Goal: Transaction & Acquisition: Purchase product/service

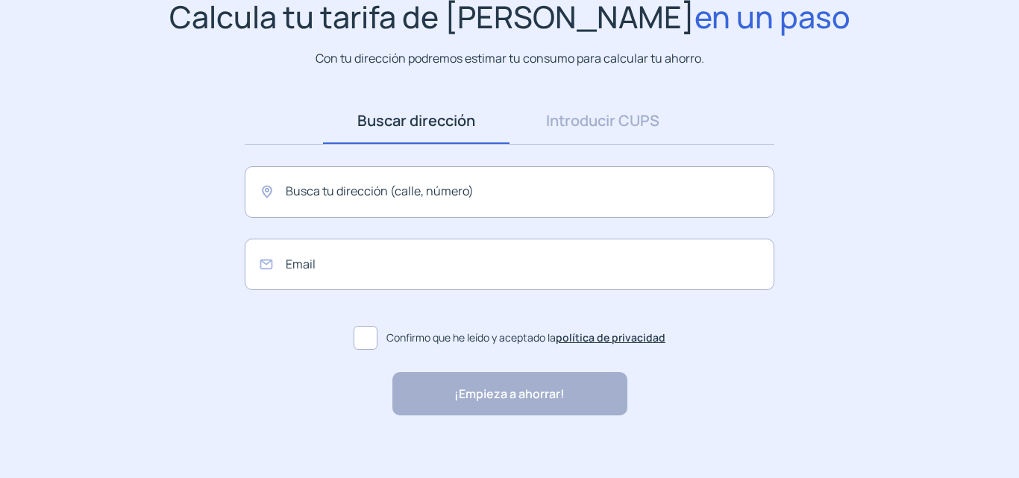
scroll to position [137, 0]
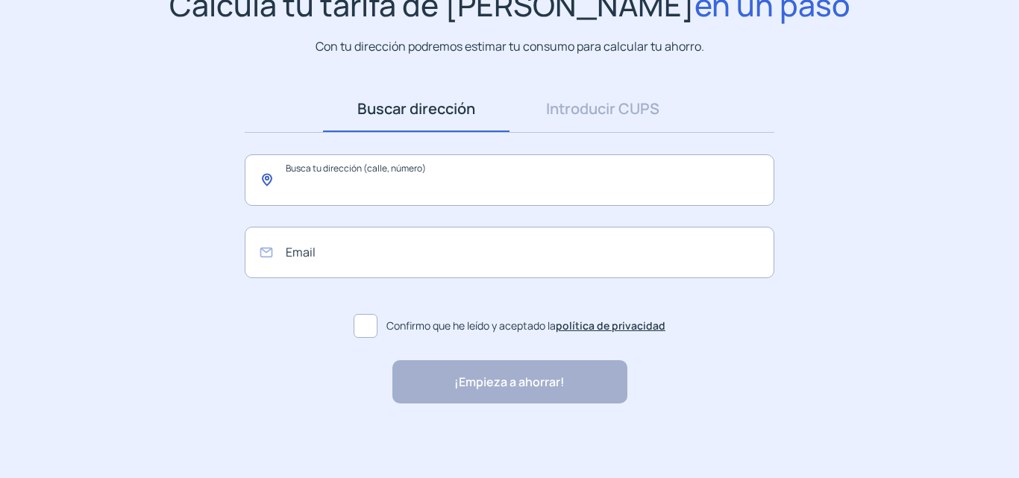
click at [287, 181] on input "text" at bounding box center [510, 179] width 530 height 51
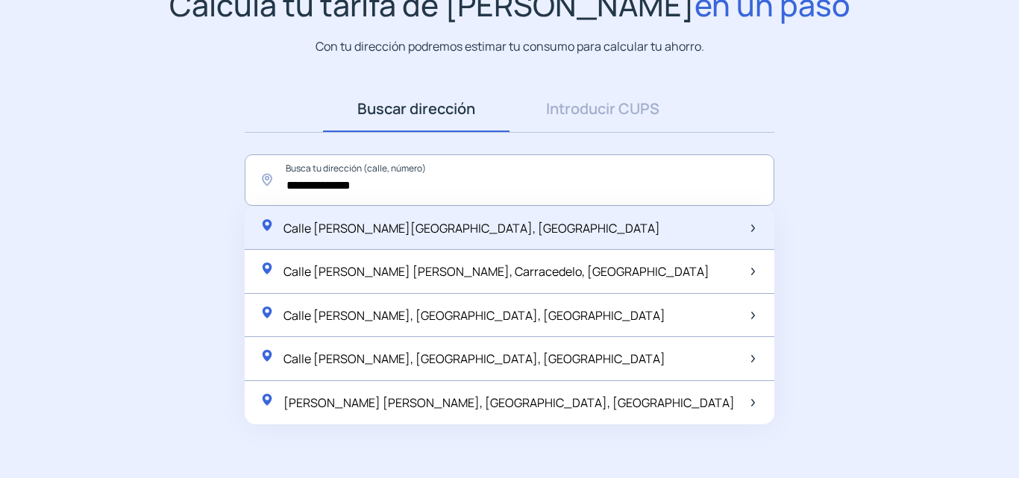
click at [377, 228] on span "Calle [PERSON_NAME][GEOGRAPHIC_DATA], [GEOGRAPHIC_DATA]" at bounding box center [472, 228] width 377 height 16
type input "**********"
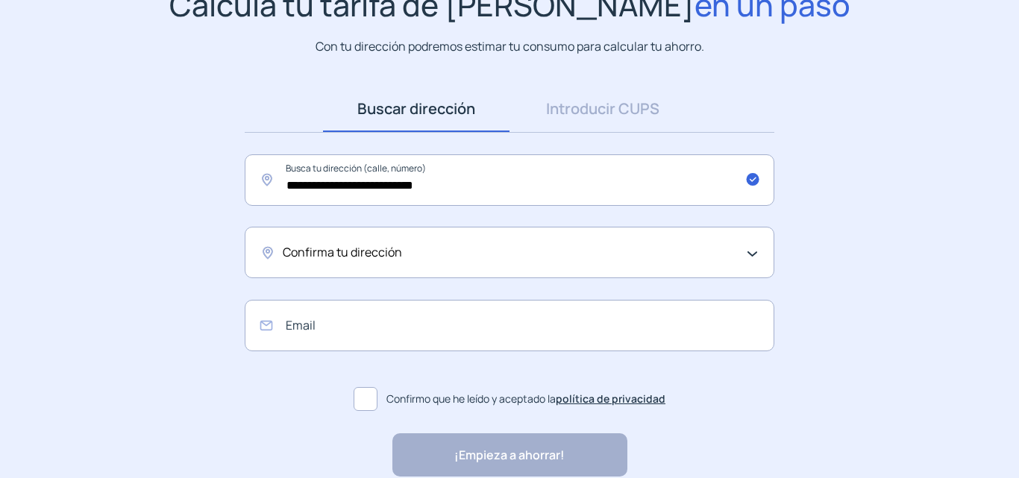
click at [287, 251] on span "Confirma tu dirección" at bounding box center [342, 252] width 119 height 19
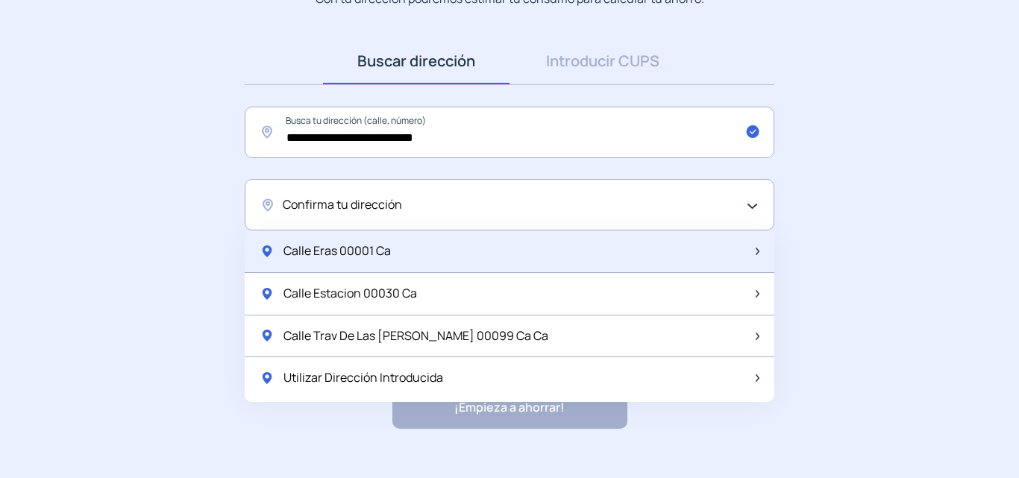
scroll to position [210, 0]
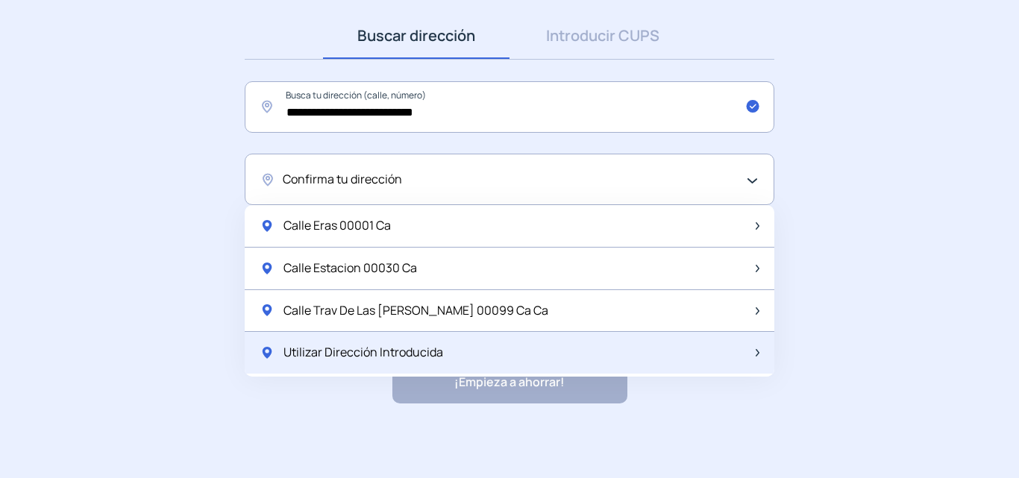
click at [294, 353] on span "Utilizar Dirección Introducida" at bounding box center [364, 352] width 160 height 19
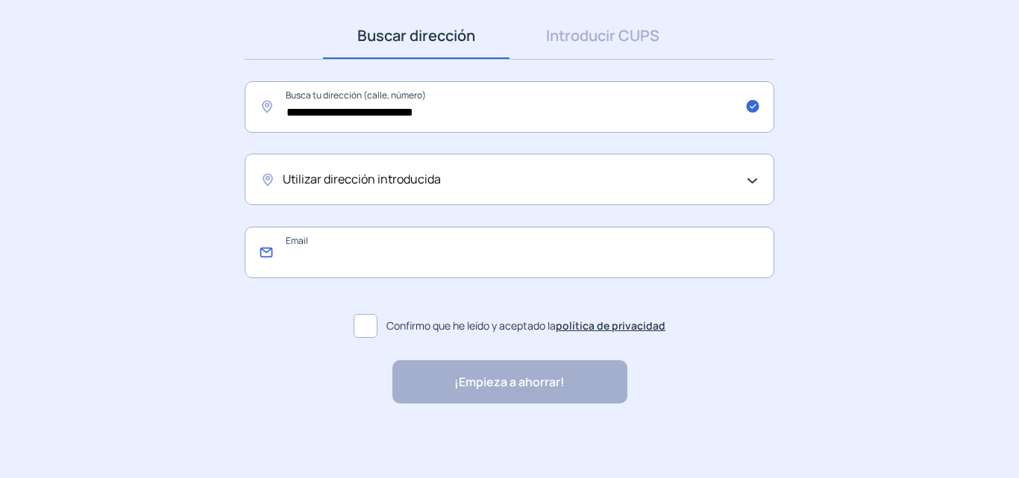
click at [289, 252] on input "email" at bounding box center [510, 252] width 530 height 51
type input "**********"
click at [359, 329] on span at bounding box center [366, 326] width 24 height 24
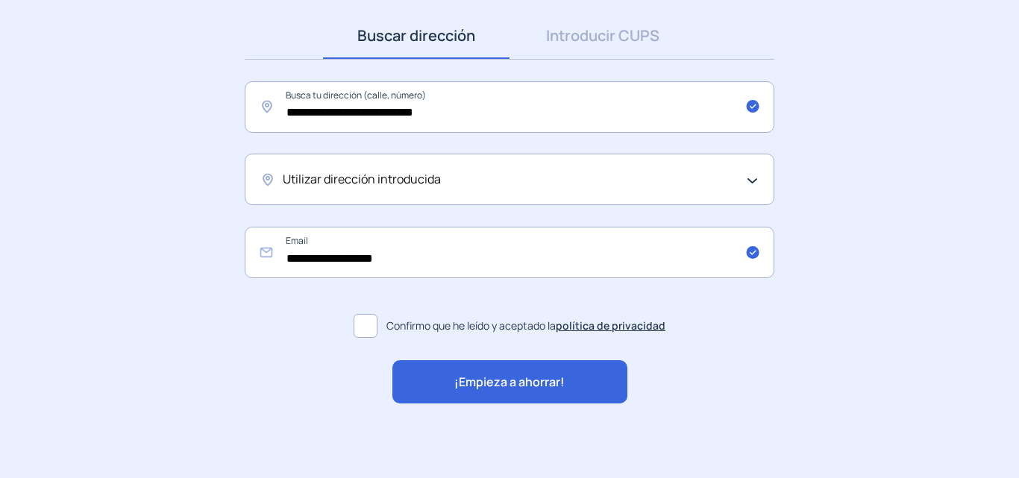
click at [478, 383] on span "¡Empieza a ahorrar!" at bounding box center [509, 382] width 110 height 19
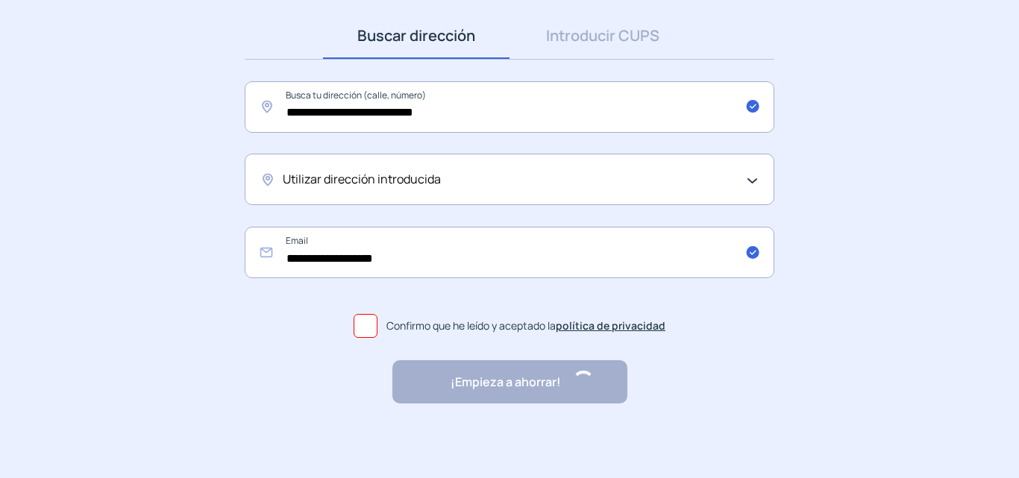
scroll to position [0, 0]
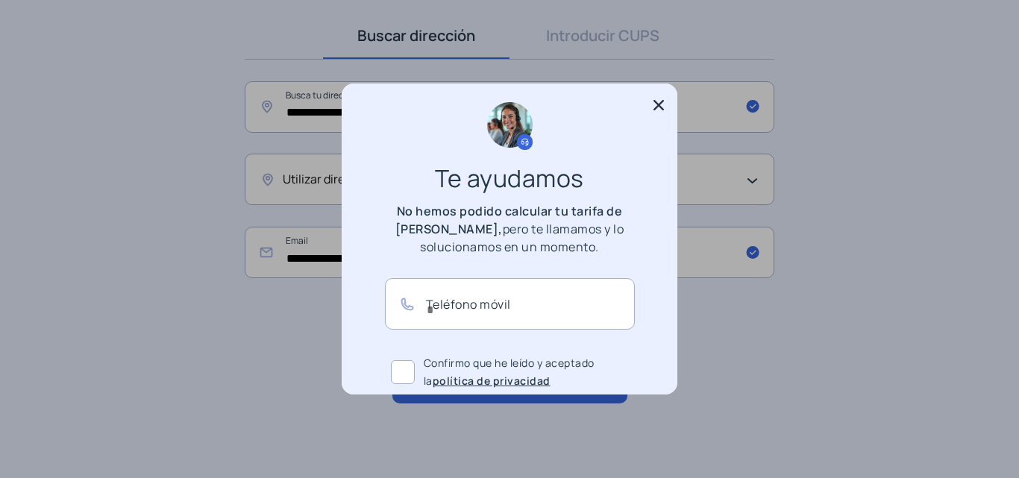
click at [394, 360] on span at bounding box center [403, 372] width 24 height 24
click at [656, 103] on icon at bounding box center [659, 105] width 10 height 10
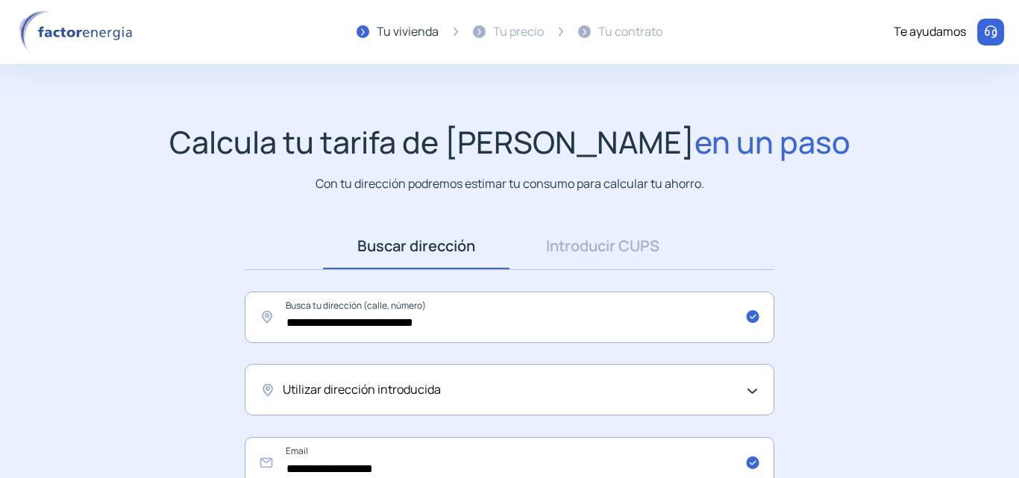
scroll to position [210, 0]
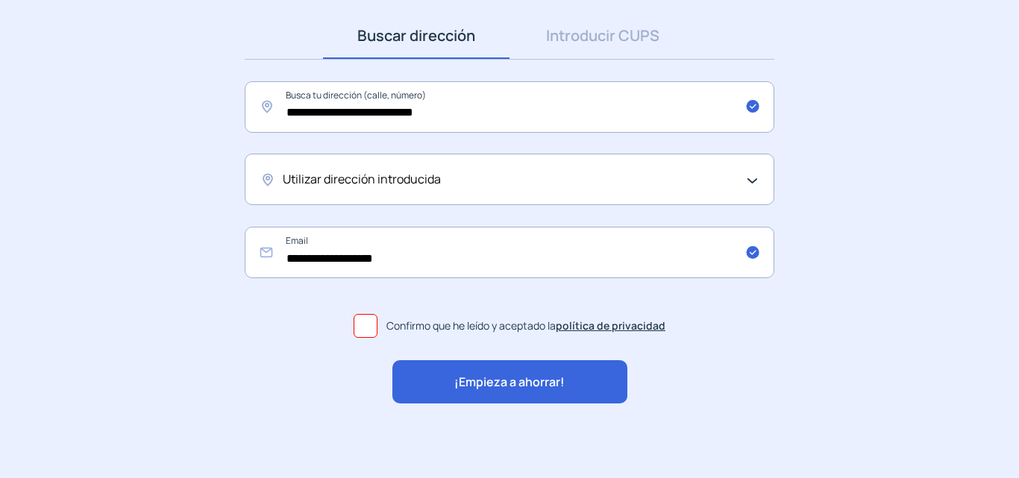
click at [506, 382] on span "¡Empieza a ahorrar!" at bounding box center [509, 382] width 110 height 19
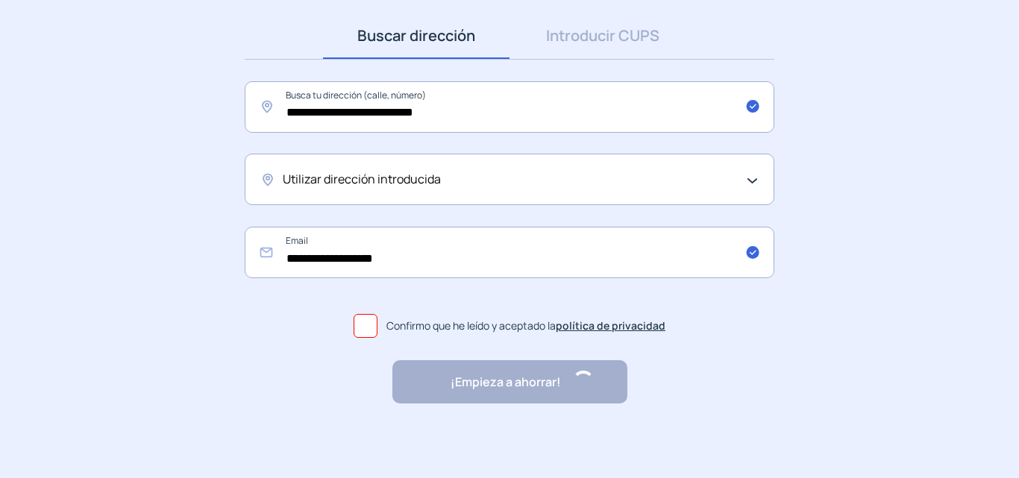
scroll to position [0, 0]
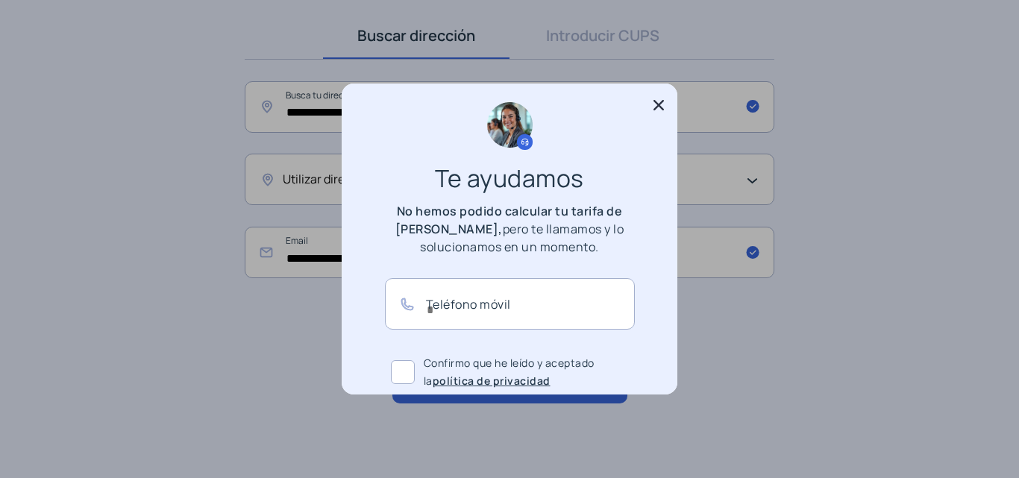
click at [657, 104] on icon at bounding box center [658, 105] width 15 height 15
